Goal: Obtain resource: Download file/media

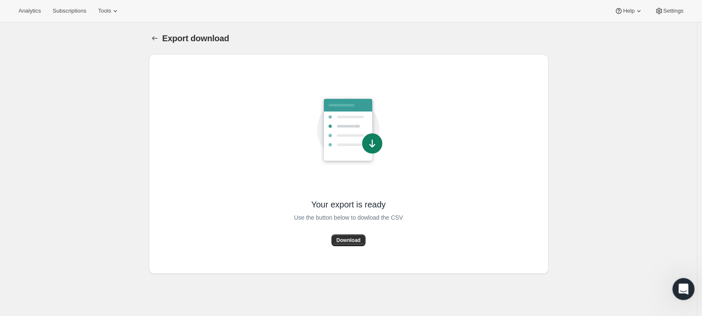
click at [681, 287] on icon "Open Intercom Messenger" at bounding box center [683, 288] width 14 height 14
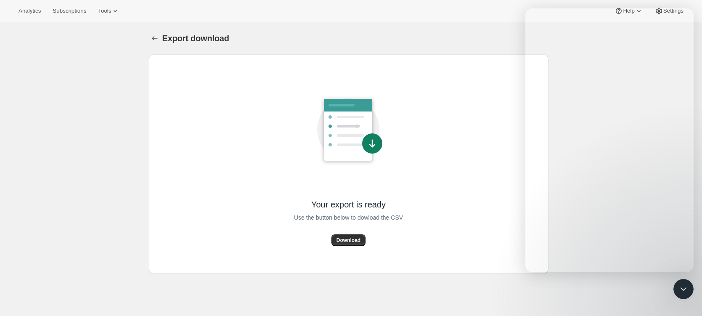
click at [98, 140] on div "Export download. This page is ready Export download Your export is ready Use th…" at bounding box center [348, 180] width 697 height 316
click at [63, 117] on div "Export download. This page is ready Export download Your export is ready Use th…" at bounding box center [348, 180] width 697 height 316
click at [107, 120] on div "Export download. This page is ready Export download Your export is ready Use th…" at bounding box center [348, 180] width 697 height 316
click at [84, 83] on div "Export download. This page is ready Export download Your export is ready Use th…" at bounding box center [348, 180] width 697 height 316
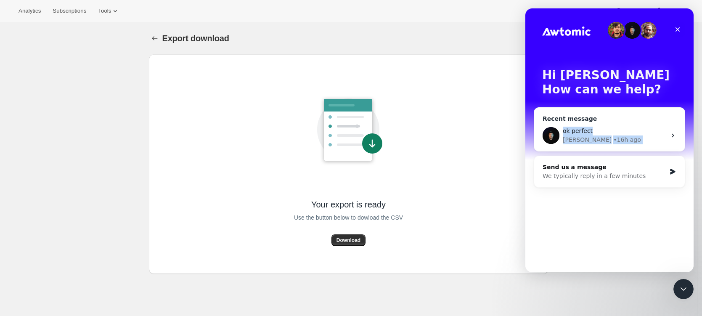
click at [594, 127] on div "ok perfect" at bounding box center [614, 131] width 103 height 9
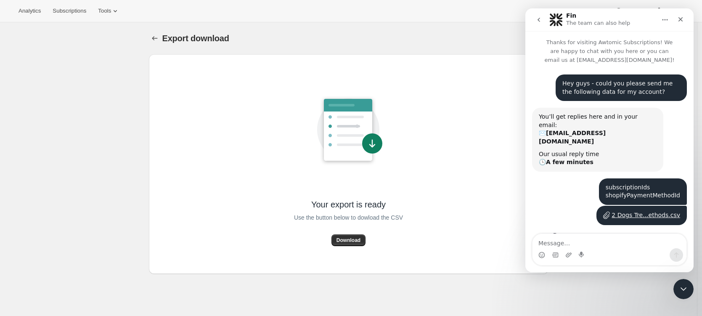
click at [81, 44] on div "Export download. This page is ready Export download Your export is ready Use th…" at bounding box center [348, 180] width 697 height 316
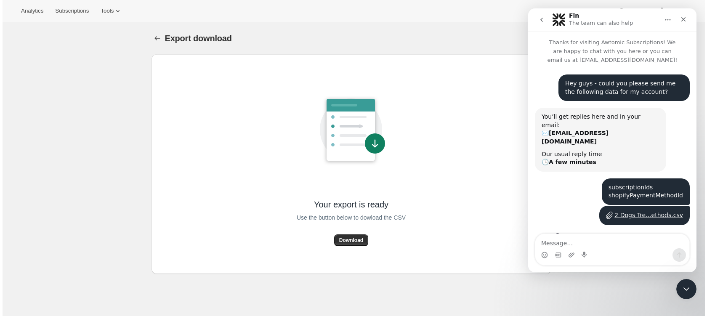
scroll to position [318, 0]
